Goal: Find specific page/section: Find specific page/section

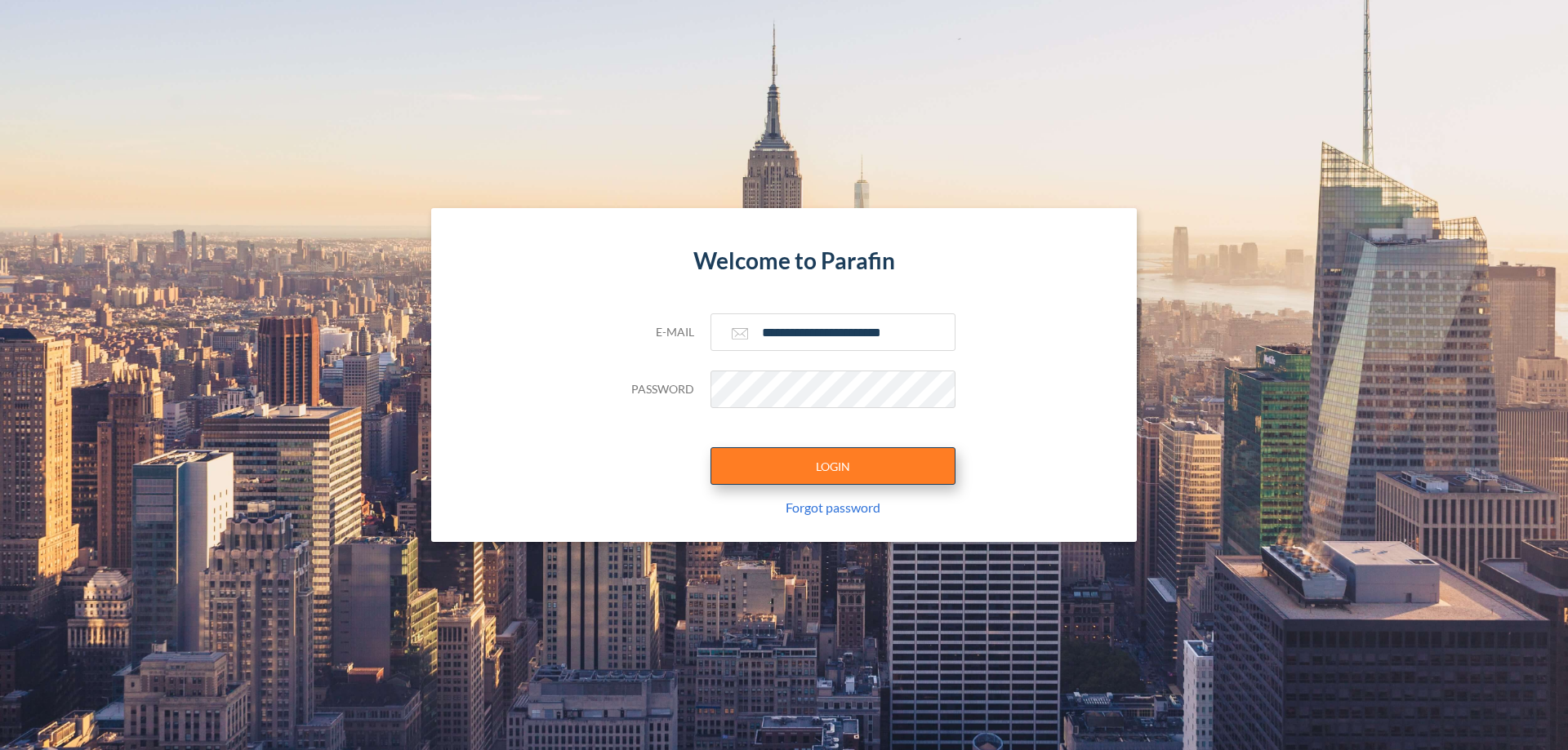
click at [833, 466] on button "LOGIN" at bounding box center [832, 466] width 245 height 38
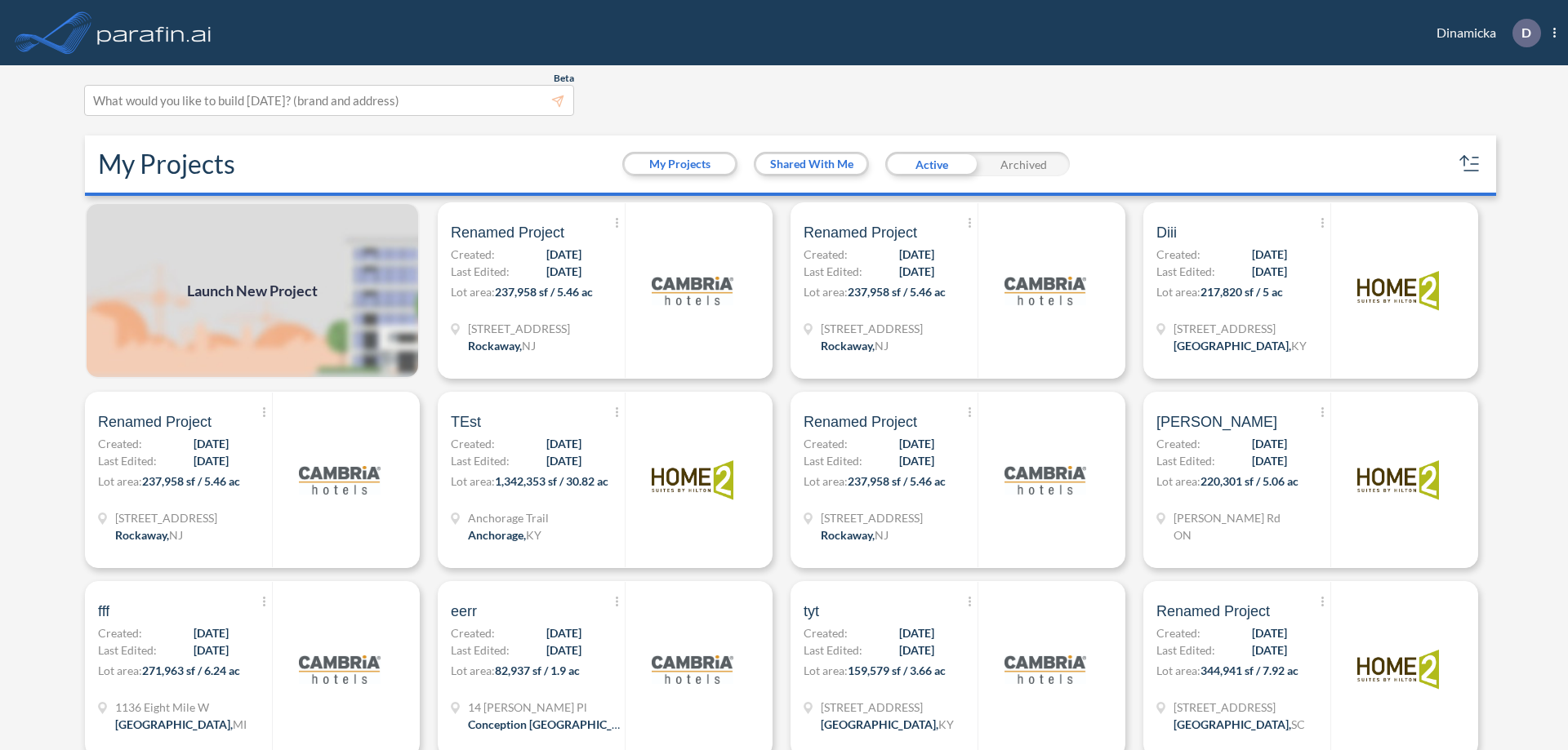
scroll to position [4, 0]
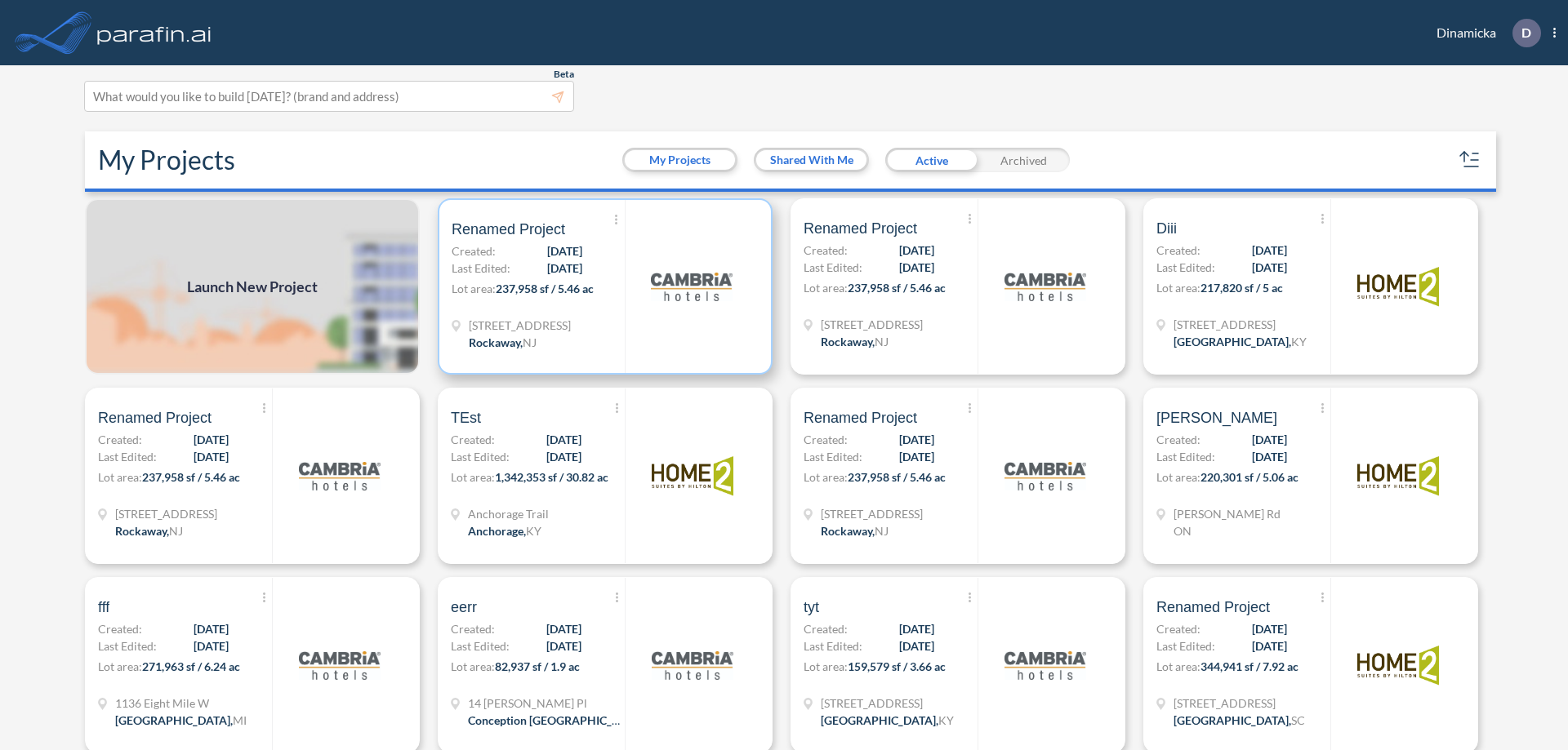
click at [601, 287] on p "Lot area: 237,958 sf / 5.46 ac" at bounding box center [538, 292] width 173 height 24
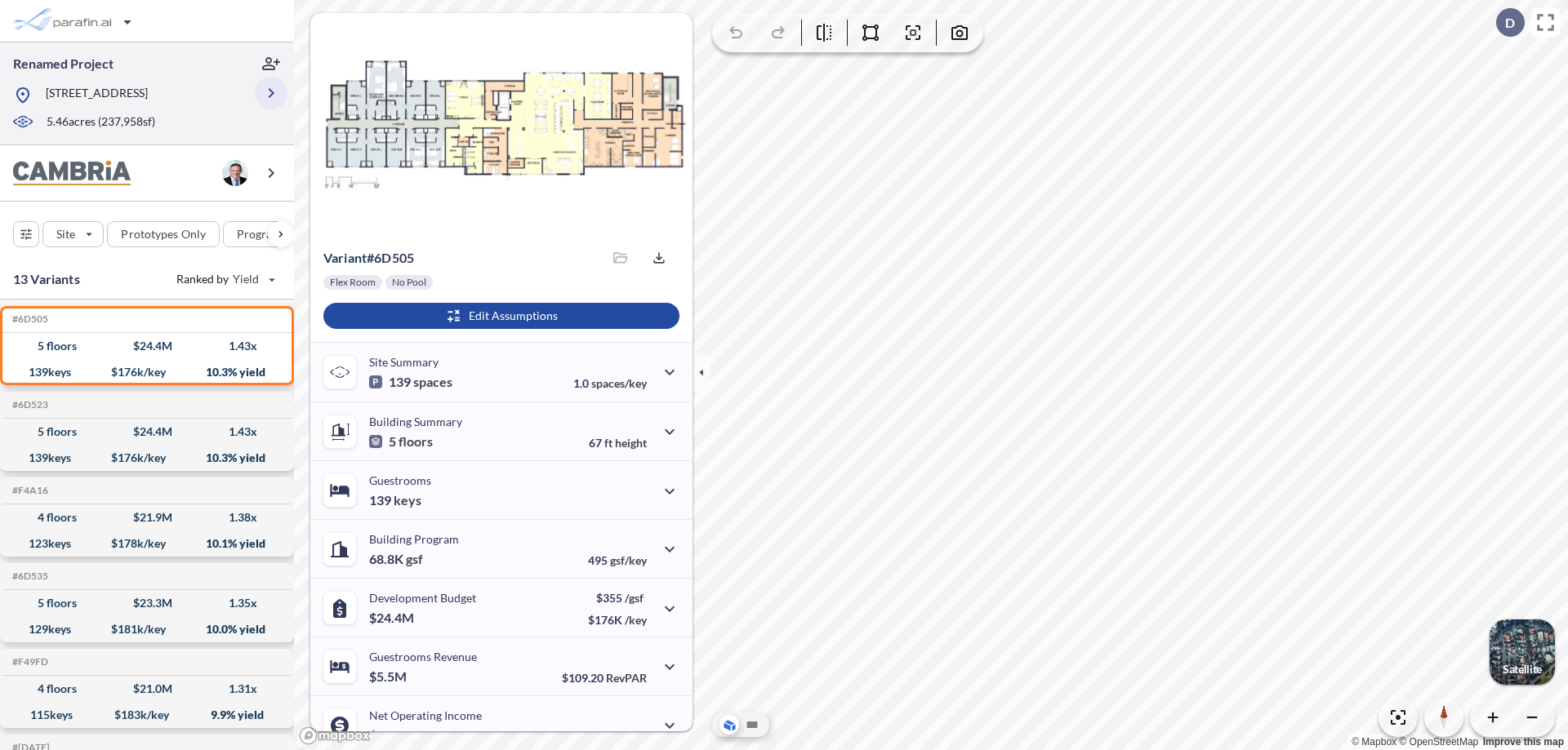
click at [271, 93] on icon "button" at bounding box center [271, 92] width 19 height 19
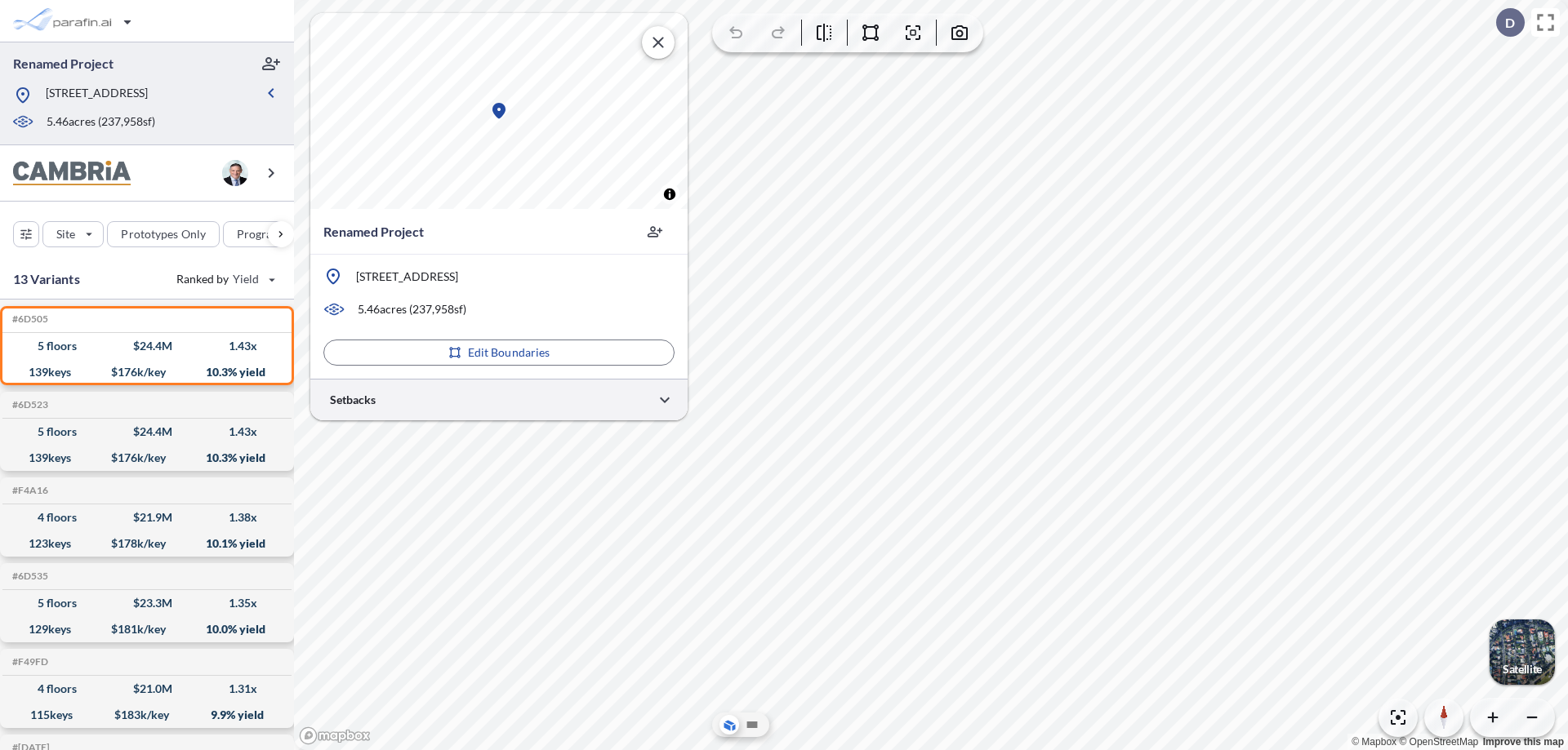
click at [499, 399] on div at bounding box center [499, 399] width 377 height 42
